Goal: Transaction & Acquisition: Purchase product/service

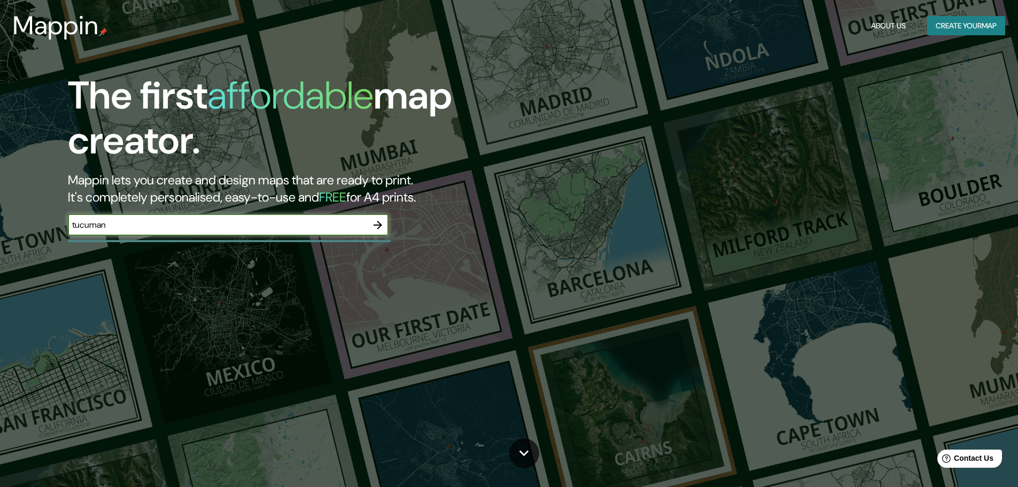
type input "tucuman"
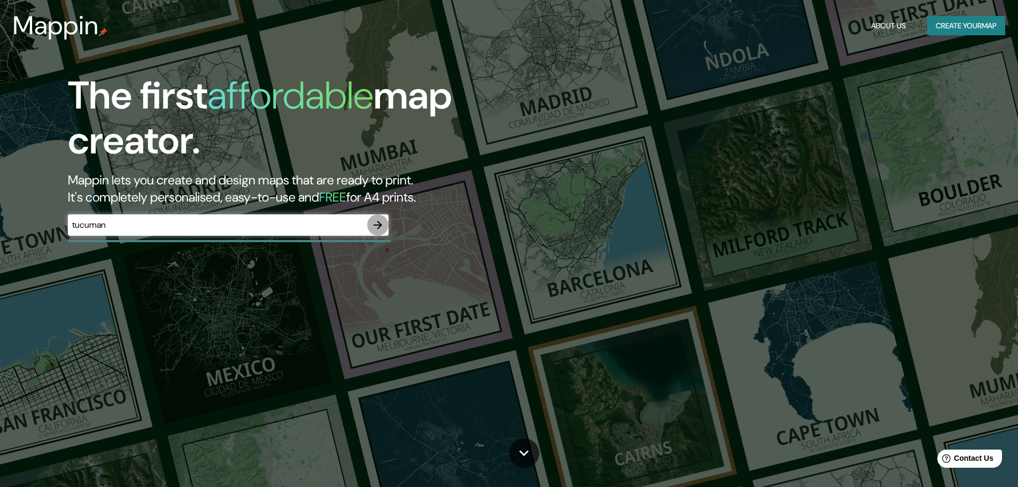
click at [379, 221] on icon "button" at bounding box center [377, 225] width 13 height 13
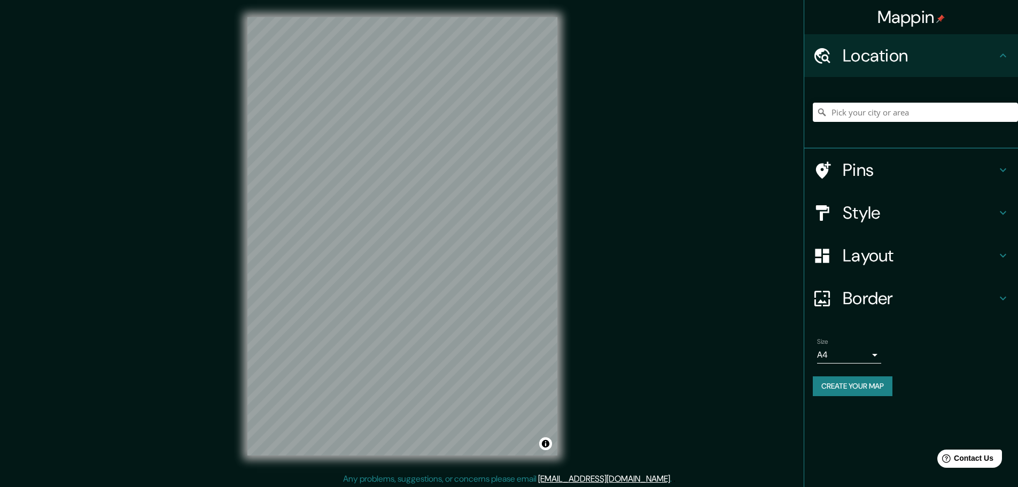
click at [887, 219] on h4 "Style" at bounding box center [919, 212] width 154 height 21
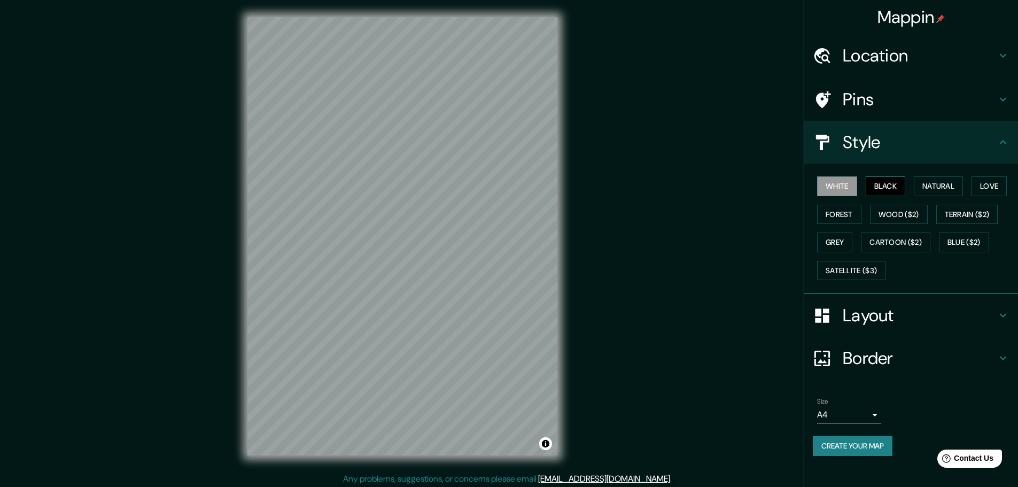
click at [882, 181] on button "Black" at bounding box center [885, 186] width 40 height 20
click at [837, 187] on button "White" at bounding box center [837, 186] width 40 height 20
click at [888, 196] on div "White Black Natural Love Forest Wood ($2) Terrain ($2) Grey Cartoon ($2) Blue (…" at bounding box center [915, 228] width 205 height 112
click at [889, 189] on button "Black" at bounding box center [885, 186] width 40 height 20
